Goal: Information Seeking & Learning: Learn about a topic

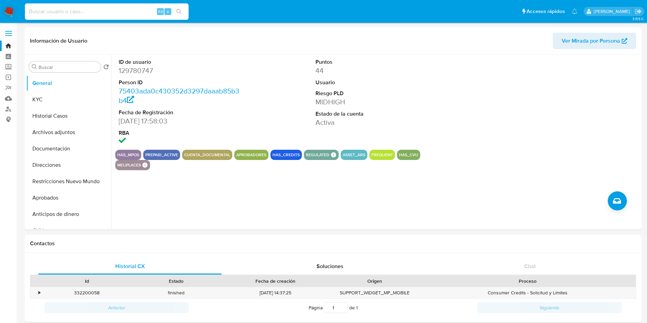
select select "10"
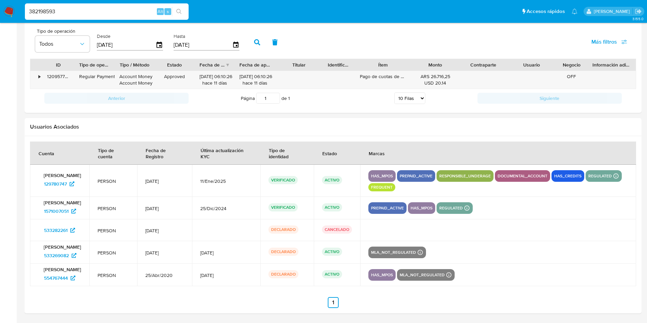
type input "382198593"
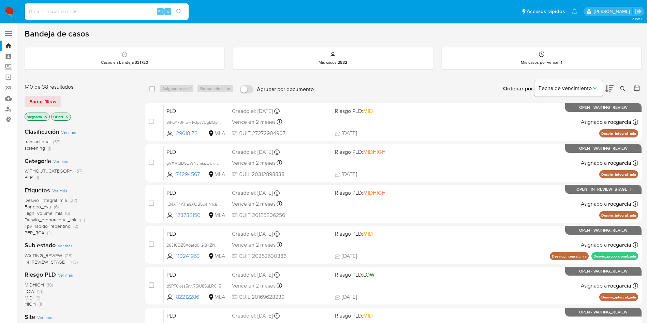
click at [0, 221] on aside "Bandeja Tablero Screening Búsqueda en Listas Watchlist Herramientas Operaciones…" at bounding box center [8, 269] width 17 height 538
click at [90, 11] on input at bounding box center [107, 11] width 164 height 9
paste input "382198593"
type input "382198593"
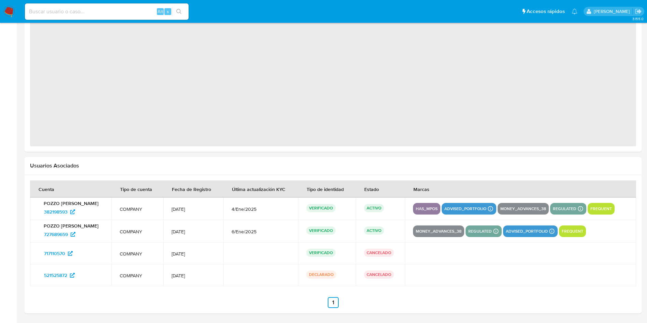
select select "10"
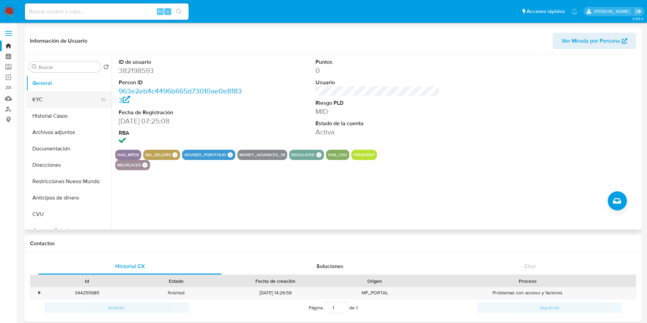
click at [62, 103] on button "KYC" at bounding box center [66, 99] width 80 height 16
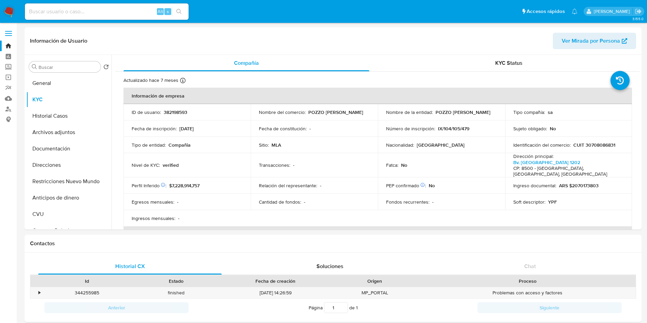
click at [593, 146] on p "CUIT 30708086831" at bounding box center [594, 145] width 42 height 6
copy p "30708086831"
click at [61, 114] on button "Historial Casos" at bounding box center [66, 116] width 80 height 16
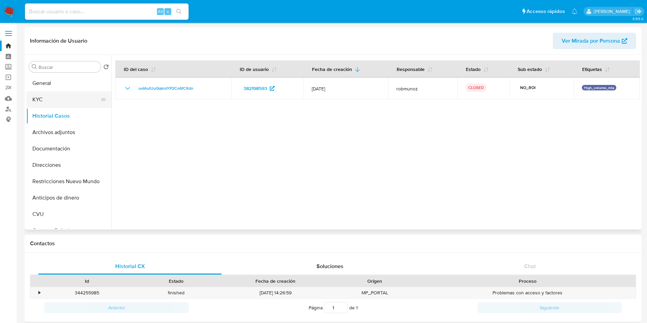
click at [71, 101] on button "KYC" at bounding box center [66, 99] width 80 height 16
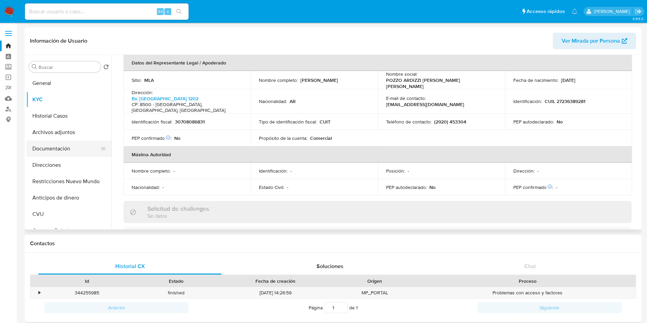
click at [56, 147] on button "Documentación" at bounding box center [66, 148] width 80 height 16
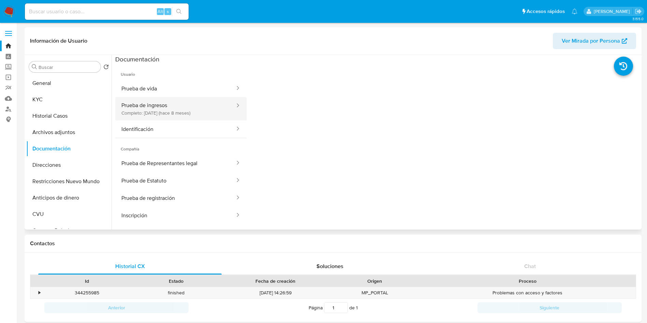
click at [162, 108] on button "Prueba de ingresos Completo: 26/12/2024 (hace 8 meses)" at bounding box center [175, 108] width 120 height 23
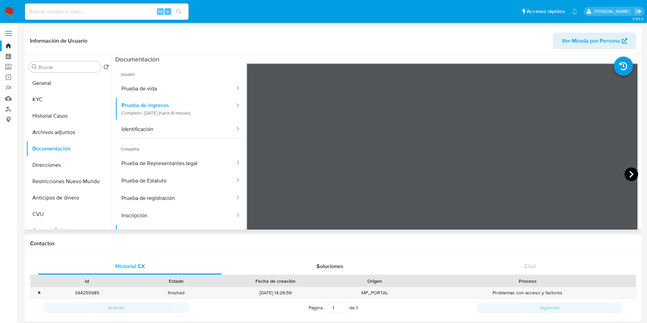
click at [626, 173] on icon at bounding box center [631, 174] width 14 height 14
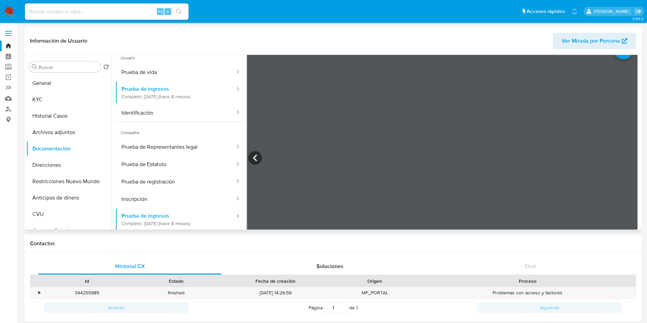
scroll to position [9, 0]
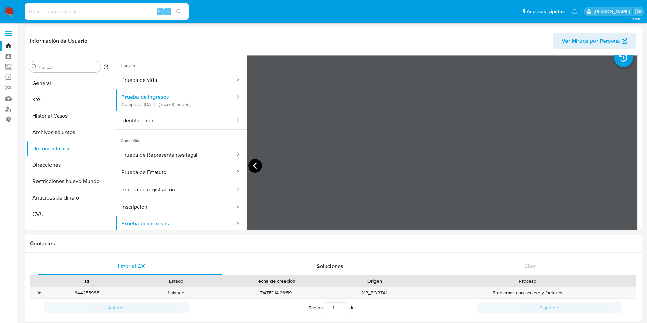
click at [255, 166] on icon at bounding box center [255, 166] width 14 height 14
click at [254, 163] on icon at bounding box center [255, 166] width 14 height 14
click at [629, 167] on icon at bounding box center [631, 165] width 4 height 7
click at [255, 162] on icon at bounding box center [255, 165] width 4 height 7
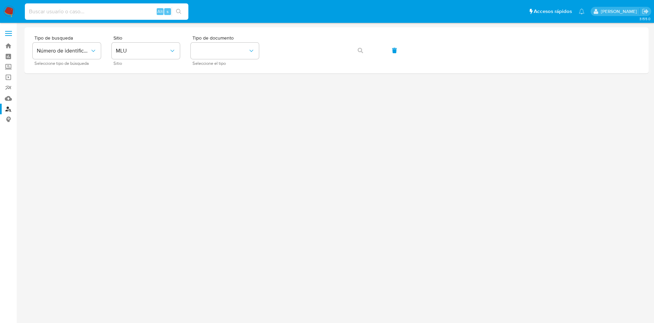
click at [93, 11] on input at bounding box center [107, 11] width 164 height 9
paste input "486026748"
type input "486026748"
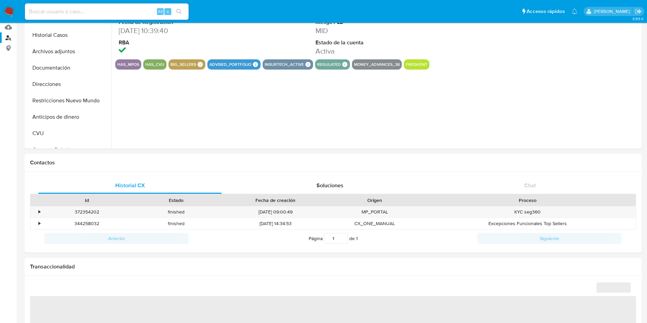
select select "10"
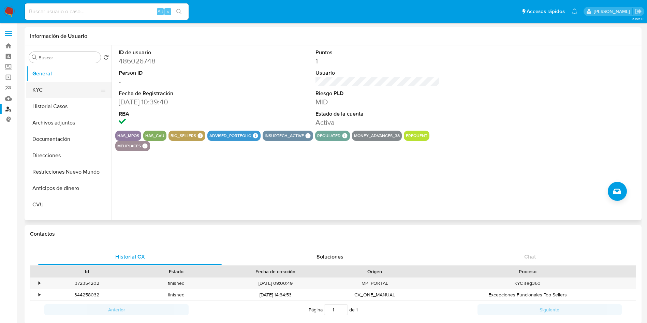
click at [57, 96] on button "KYC" at bounding box center [66, 90] width 80 height 16
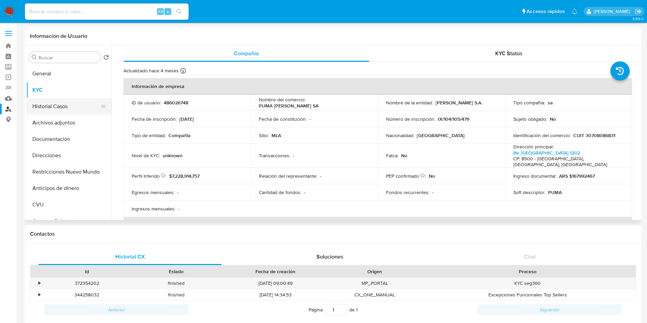
click at [43, 110] on button "Historial Casos" at bounding box center [66, 106] width 80 height 16
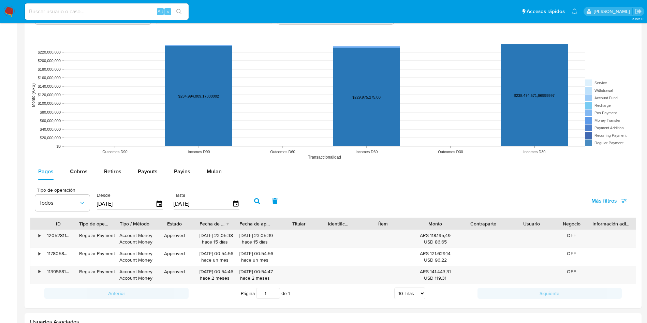
scroll to position [506, 0]
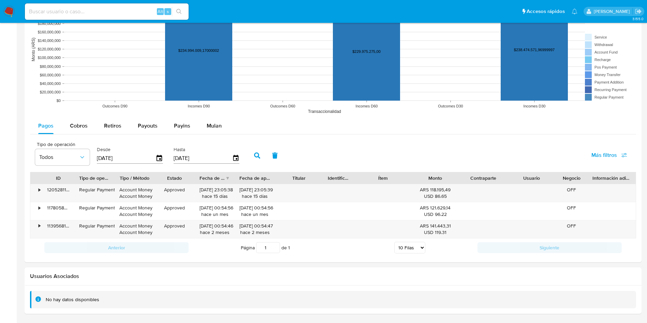
click at [39, 298] on icon at bounding box center [37, 298] width 5 height 5
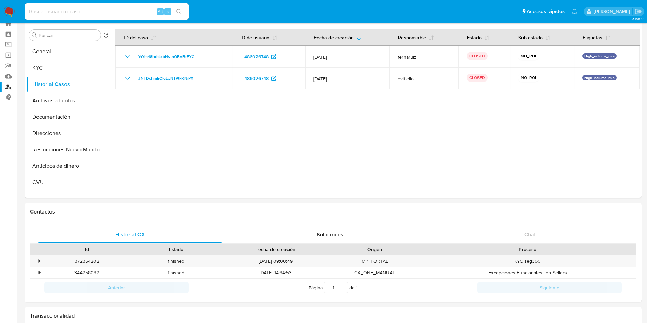
scroll to position [0, 0]
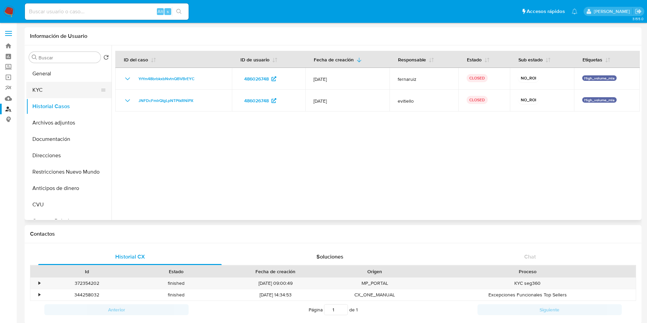
click at [55, 89] on button "KYC" at bounding box center [66, 90] width 80 height 16
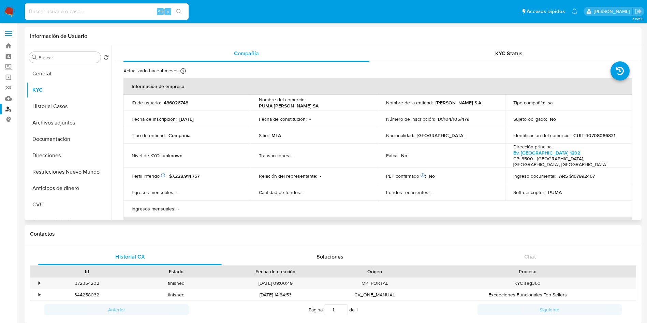
click at [610, 136] on p "CUIT 30708086831" at bounding box center [594, 135] width 42 height 6
copy p "30708086831"
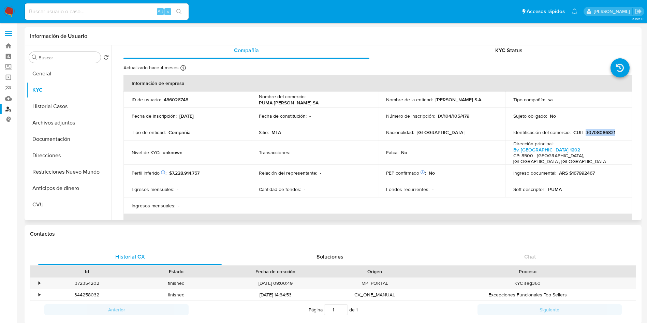
scroll to position [1, 0]
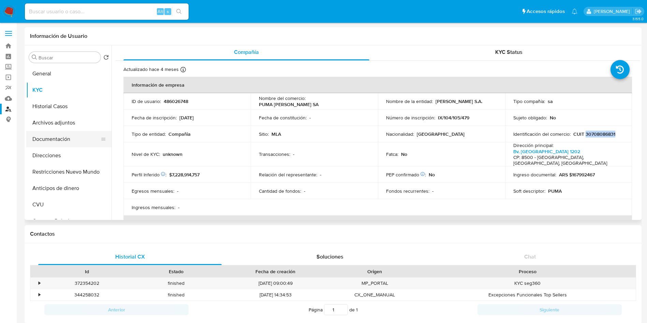
click at [48, 144] on button "Documentación" at bounding box center [66, 139] width 80 height 16
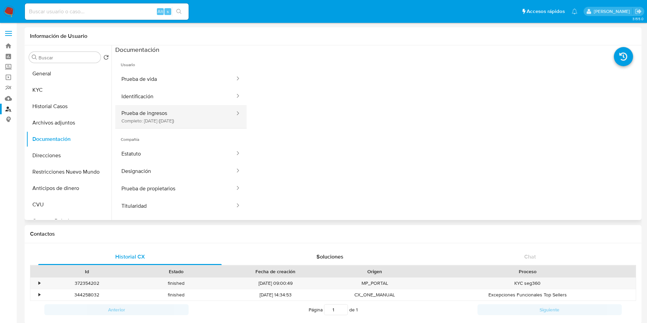
click at [171, 115] on button "Prueba de ingresos Completo: 25/10/2022 (hace 3 años)" at bounding box center [175, 116] width 120 height 23
